Goal: Task Accomplishment & Management: Complete application form

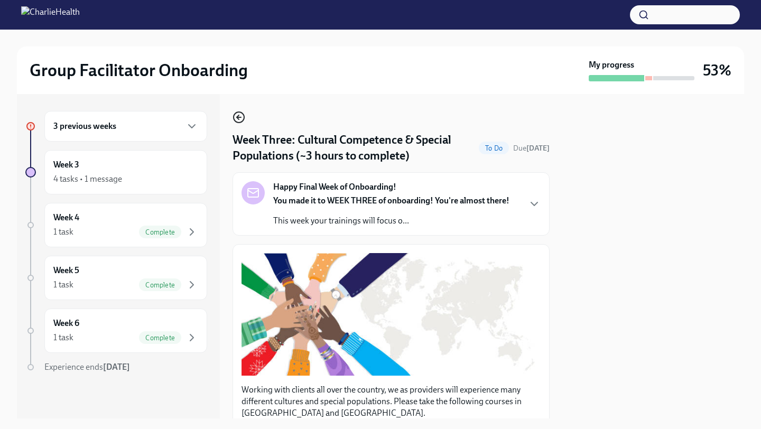
click at [241, 115] on icon "button" at bounding box center [239, 117] width 13 height 13
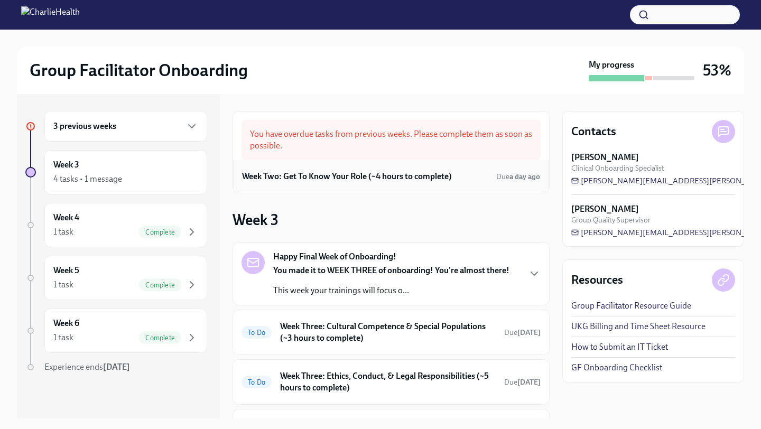
click at [357, 173] on h6 "Week Two: Get To Know Your Role (~4 hours to complete)" at bounding box center [347, 177] width 210 height 12
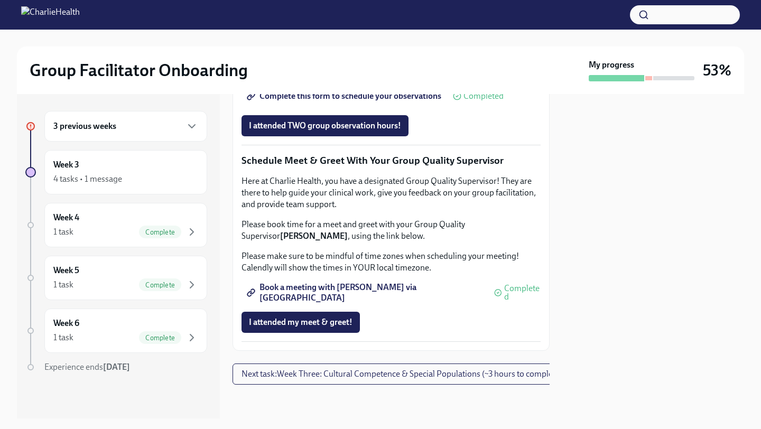
scroll to position [926, 0]
click at [327, 131] on span "I attended TWO group observation hours!" at bounding box center [325, 126] width 152 height 11
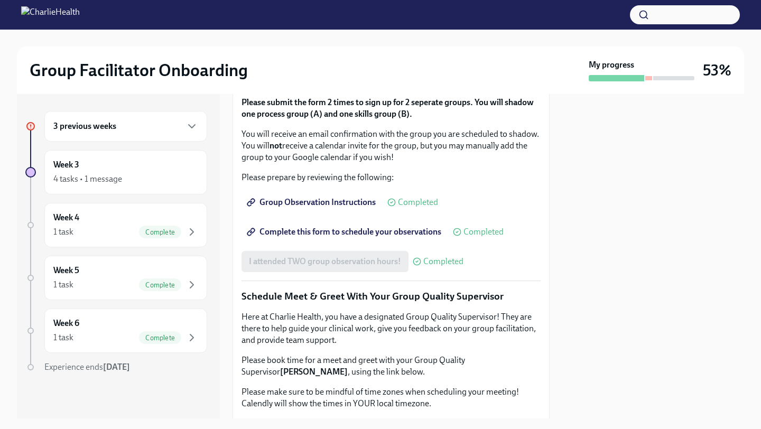
scroll to position [1031, 0]
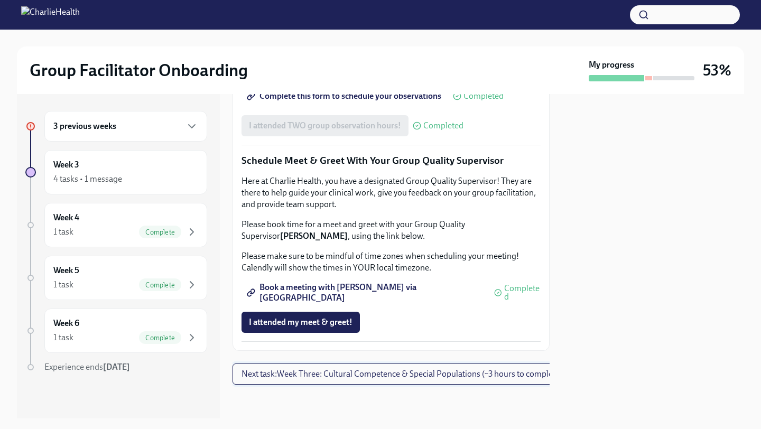
click at [294, 377] on span "Next task : Week Three: Cultural Competence & Special Populations (~3 hours to …" at bounding box center [402, 374] width 321 height 11
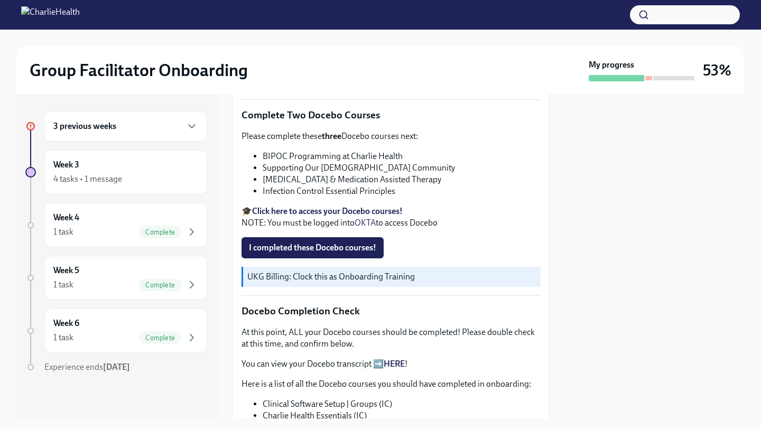
scroll to position [172, 0]
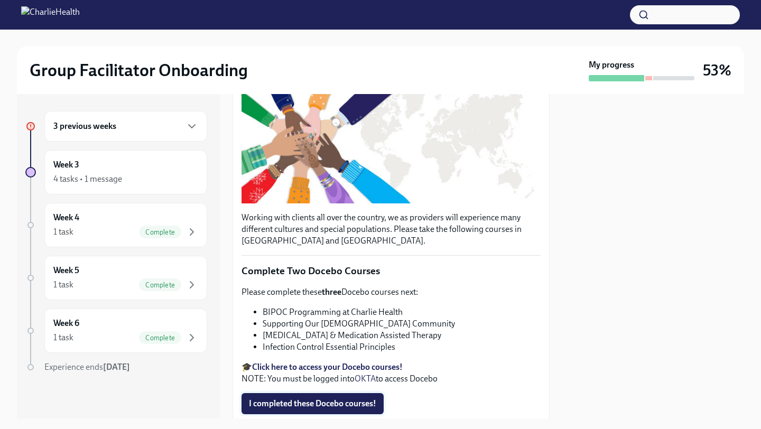
click at [326, 405] on span "I completed these Docebo courses!" at bounding box center [312, 404] width 127 height 11
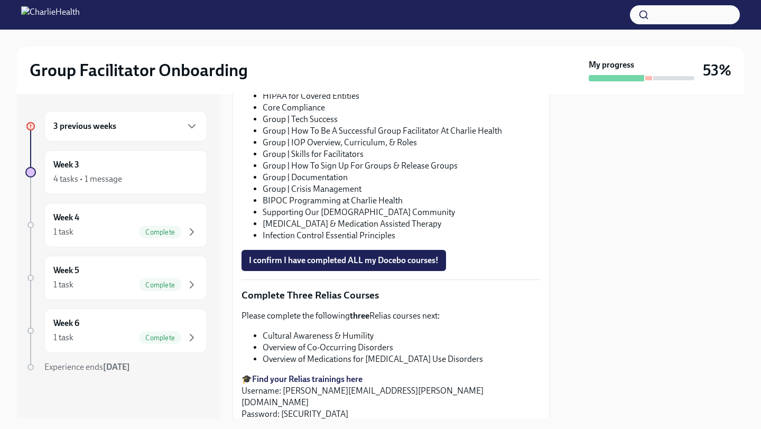
scroll to position [661, 0]
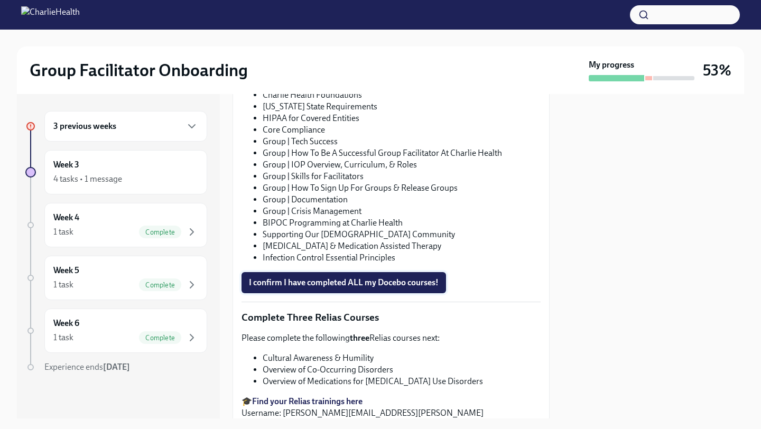
click at [395, 281] on span "I confirm I have completed ALL my Docebo courses!" at bounding box center [344, 283] width 190 height 11
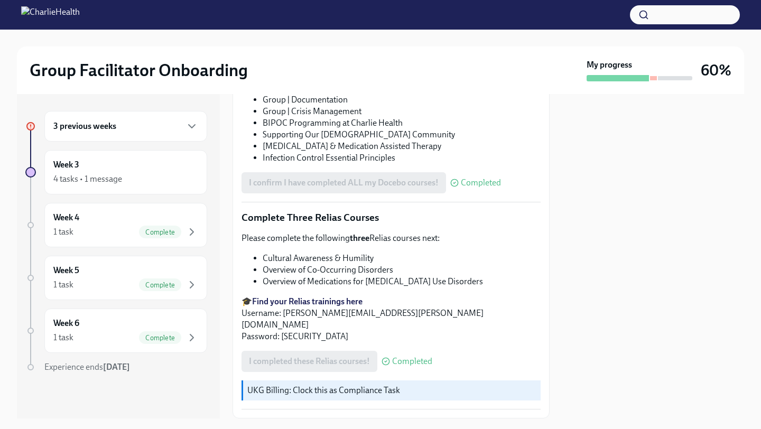
scroll to position [817, 0]
